Goal: Ask a question: Seek information or help from site administrators or community

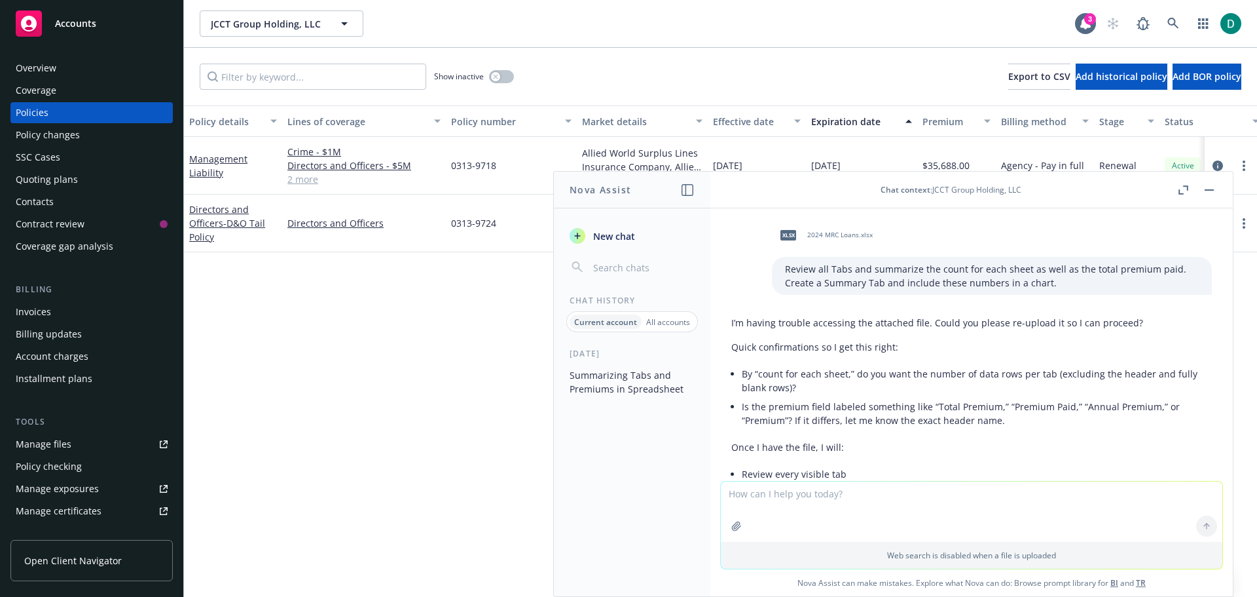
scroll to position [158, 0]
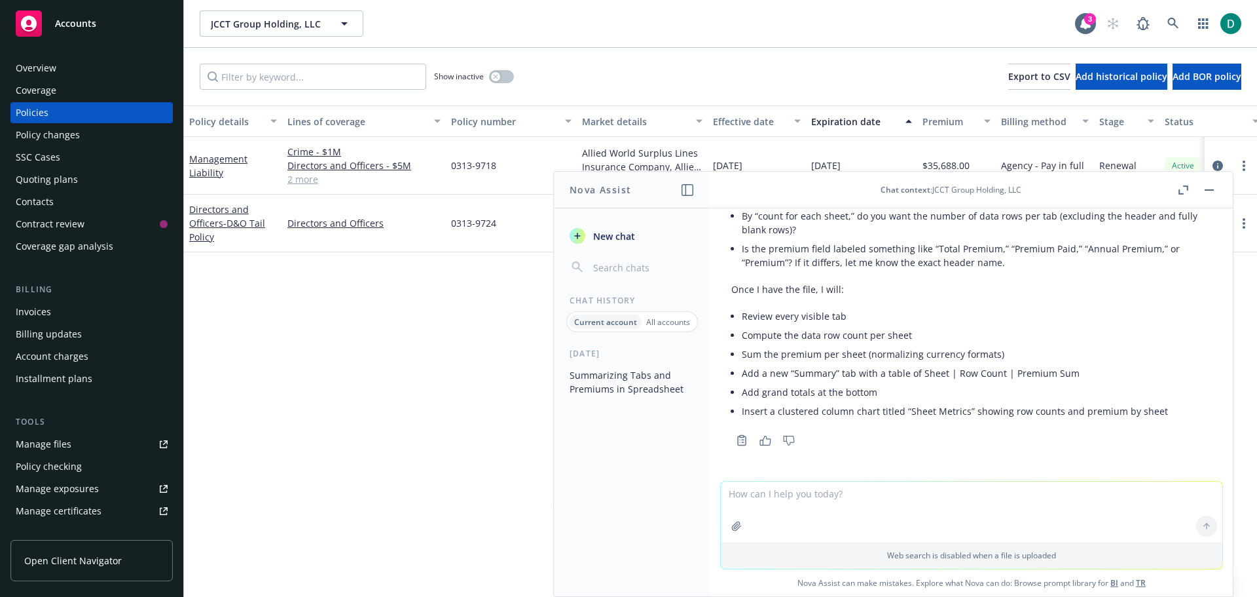
click at [1216, 190] on button "button" at bounding box center [1210, 190] width 16 height 16
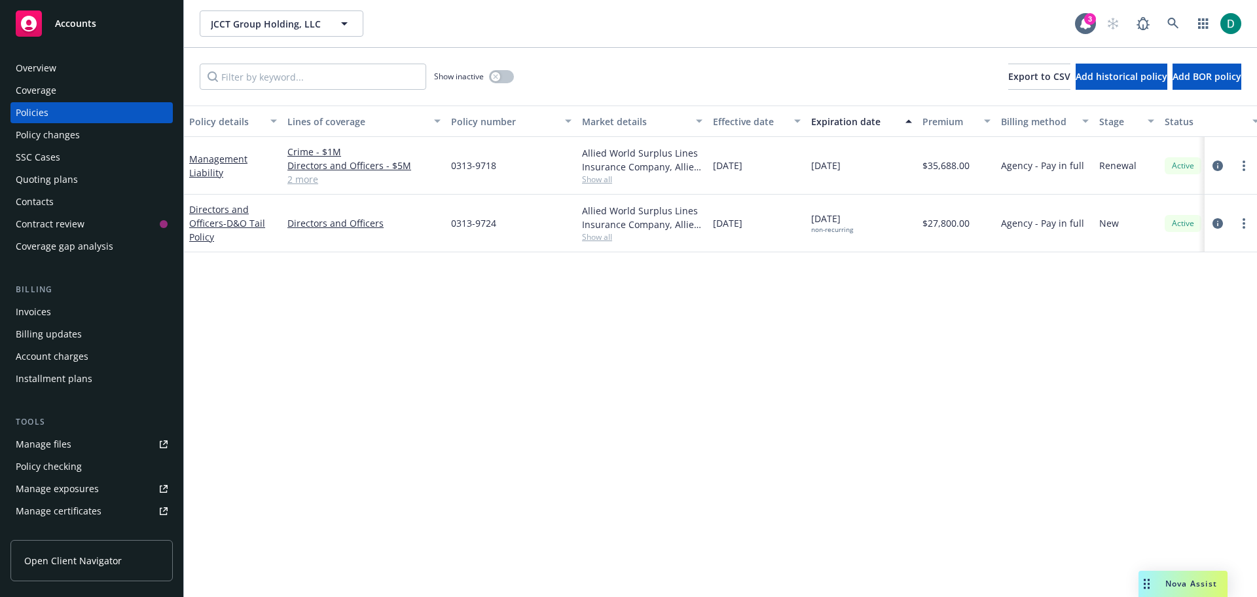
drag, startPoint x: 1175, startPoint y: 580, endPoint x: 1170, endPoint y: 575, distance: 7.5
click at [1175, 578] on span "Nova Assist" at bounding box center [1192, 583] width 52 height 11
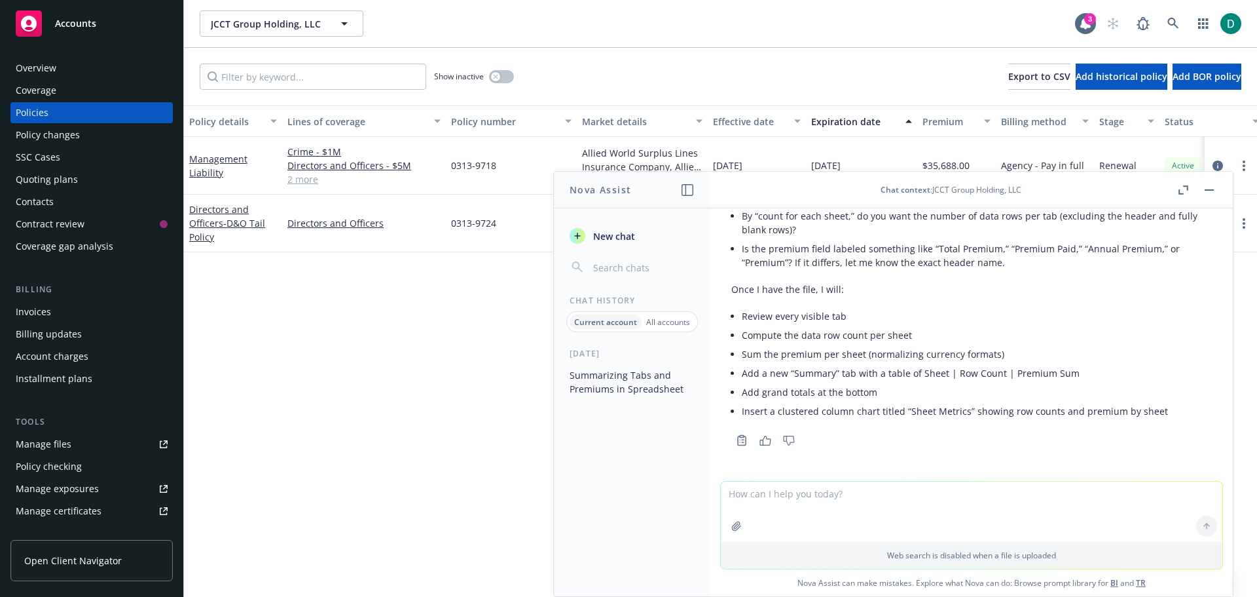
click at [827, 518] on textarea at bounding box center [972, 511] width 502 height 60
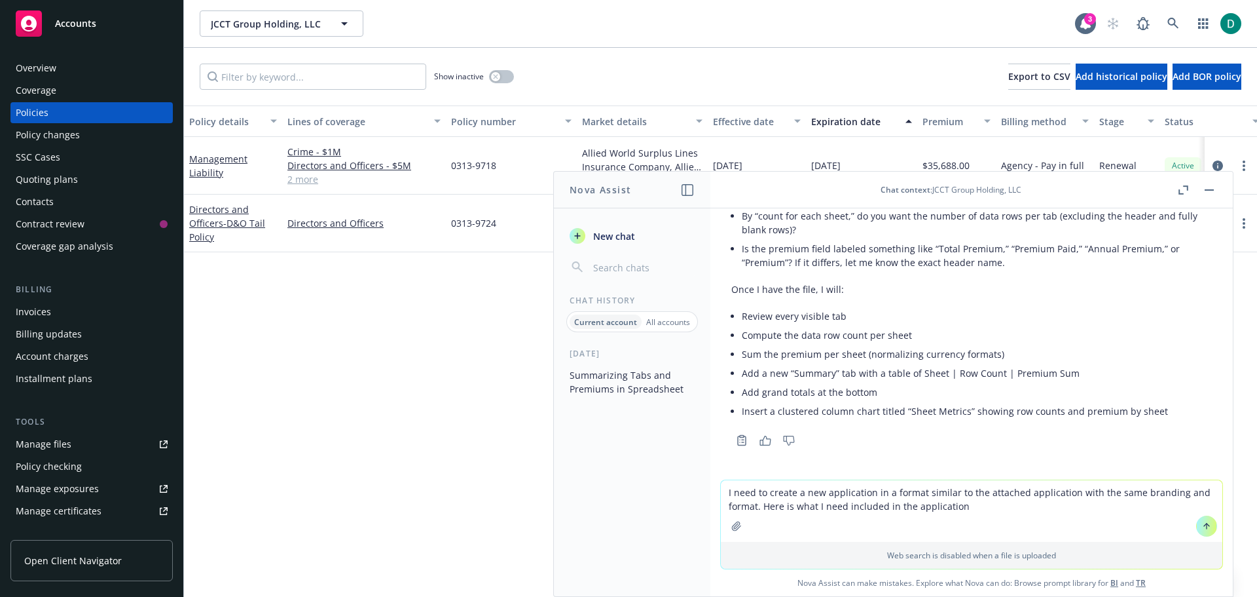
click at [1005, 509] on textarea "I need to create a new application in a format similar to the attached applicat…" at bounding box center [972, 511] width 502 height 62
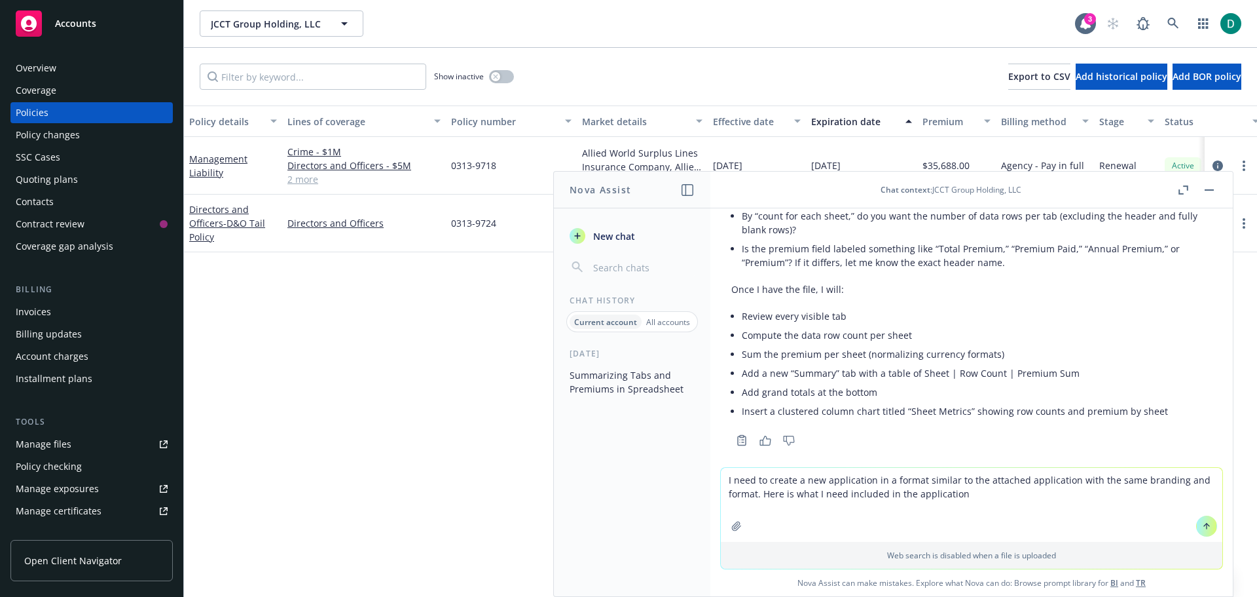
paste textarea "Lorem “Ips Dolo Sitame Consec Adipiscingeli” • Seddoeiu t Incidi Utla e Dolorem…"
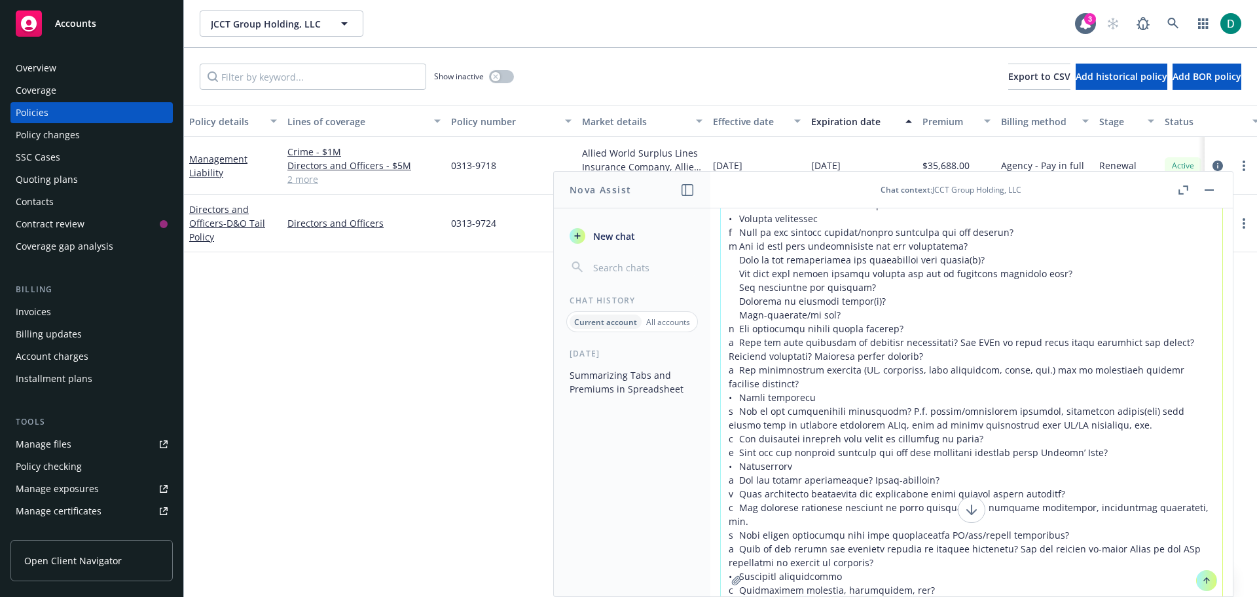
scroll to position [0, 0]
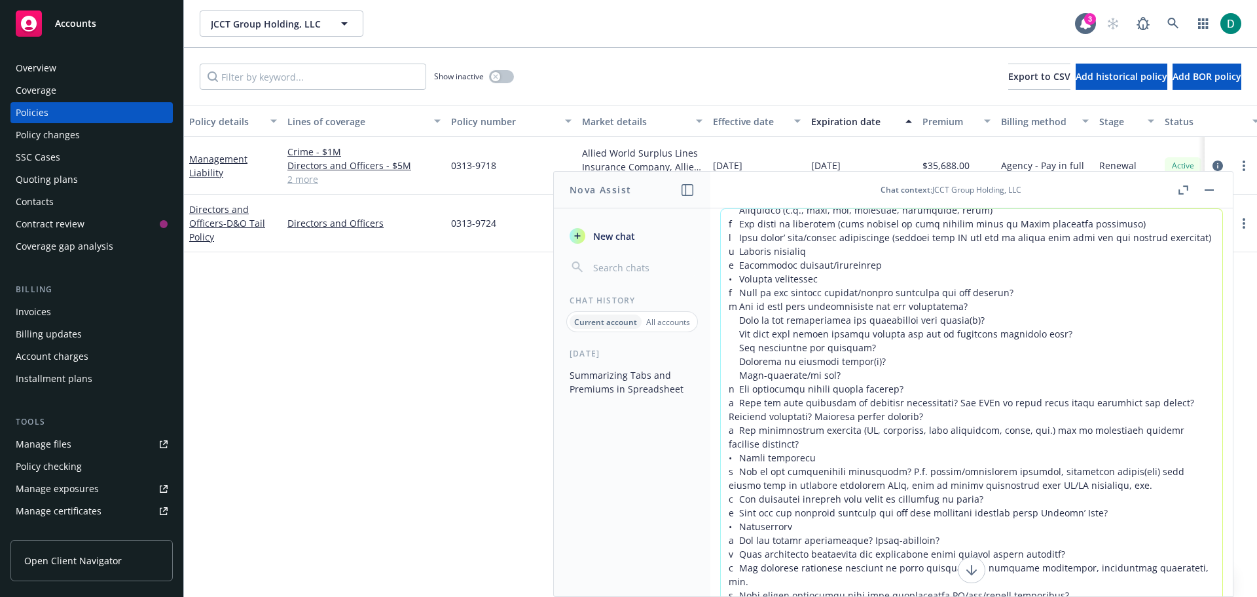
click at [1070, 236] on textarea at bounding box center [972, 432] width 502 height 447
click at [967, 225] on textarea at bounding box center [972, 432] width 502 height 447
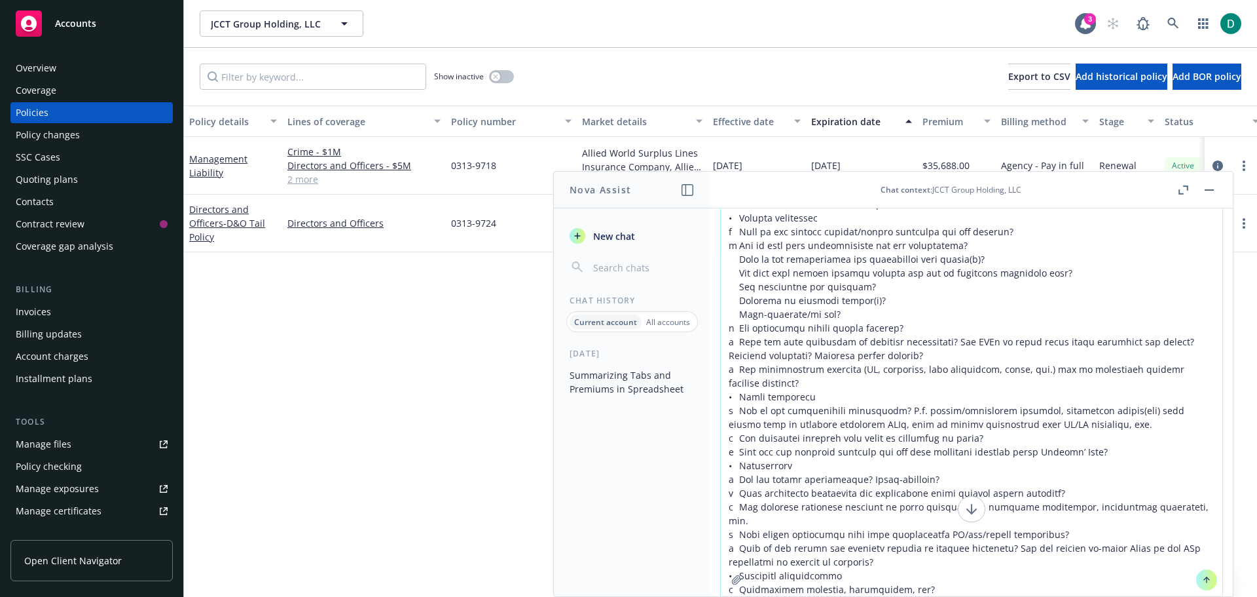
scroll to position [115, 0]
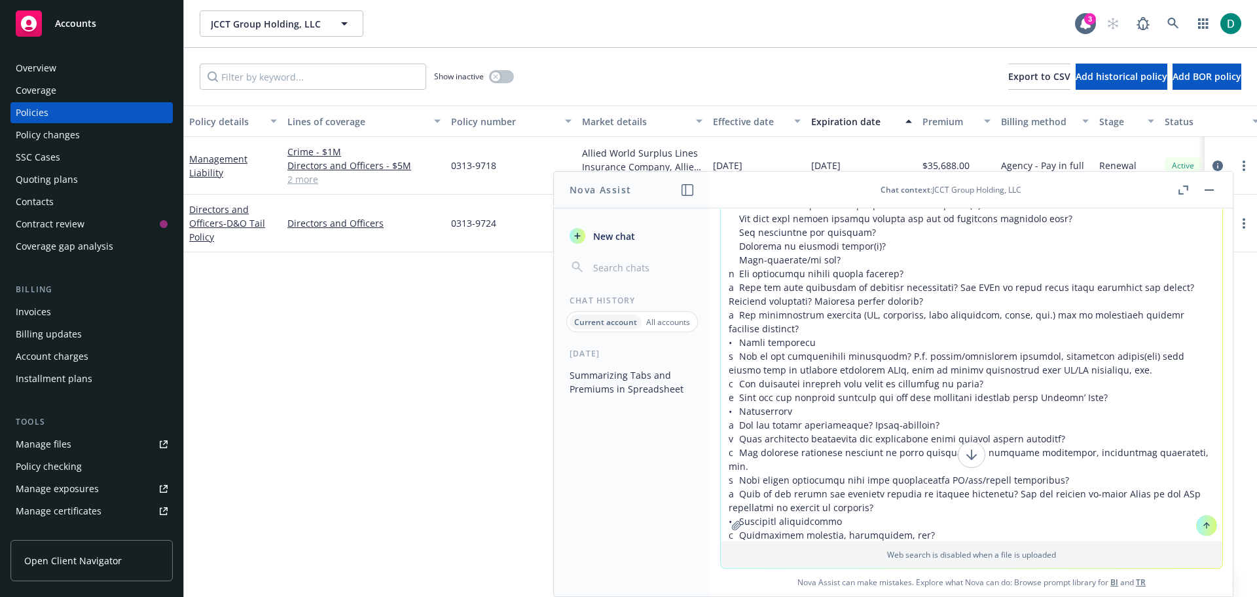
type textarea "L ipsu do sitame c adi elitseddoei te i utlabo etdolor ma ali enimadmi veniamqu…"
drag, startPoint x: 1208, startPoint y: 521, endPoint x: 770, endPoint y: 337, distance: 475.2
click at [784, 337] on div at bounding box center [972, 317] width 502 height 447
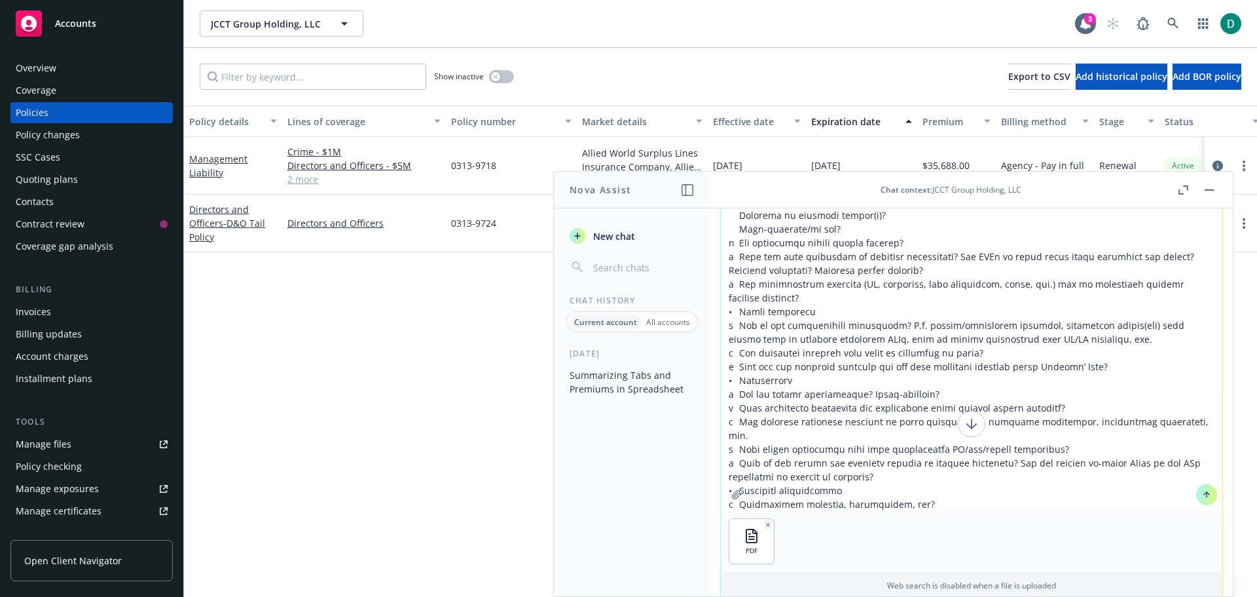
click at [1202, 494] on icon at bounding box center [1206, 494] width 9 height 9
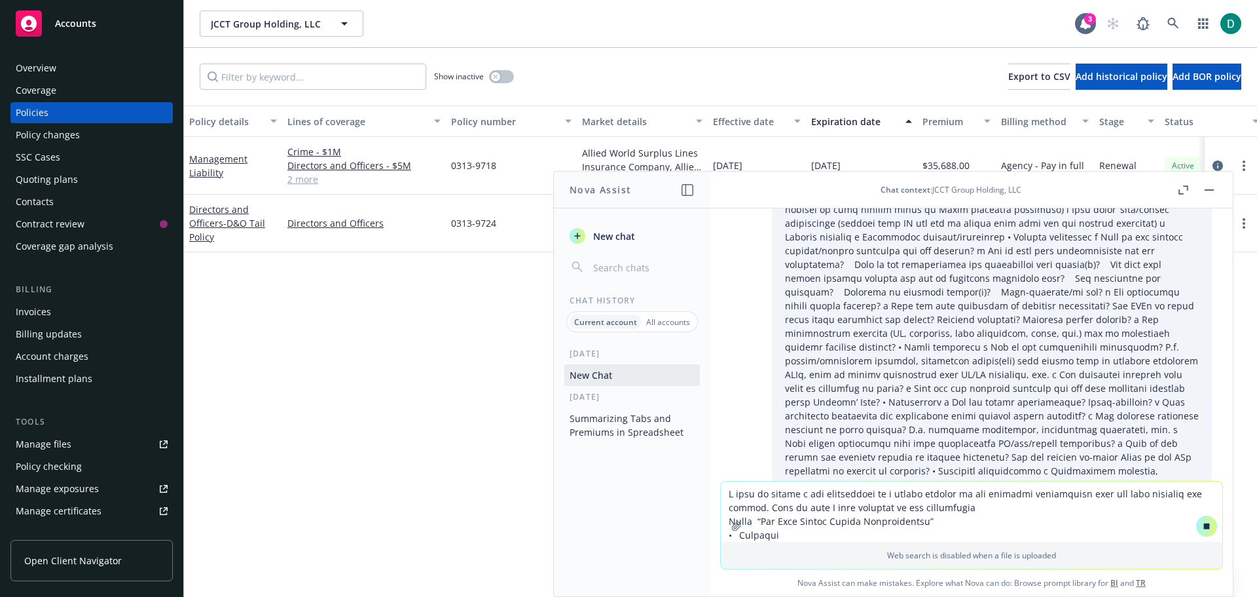
scroll to position [634, 0]
